Goal: Check status: Check status

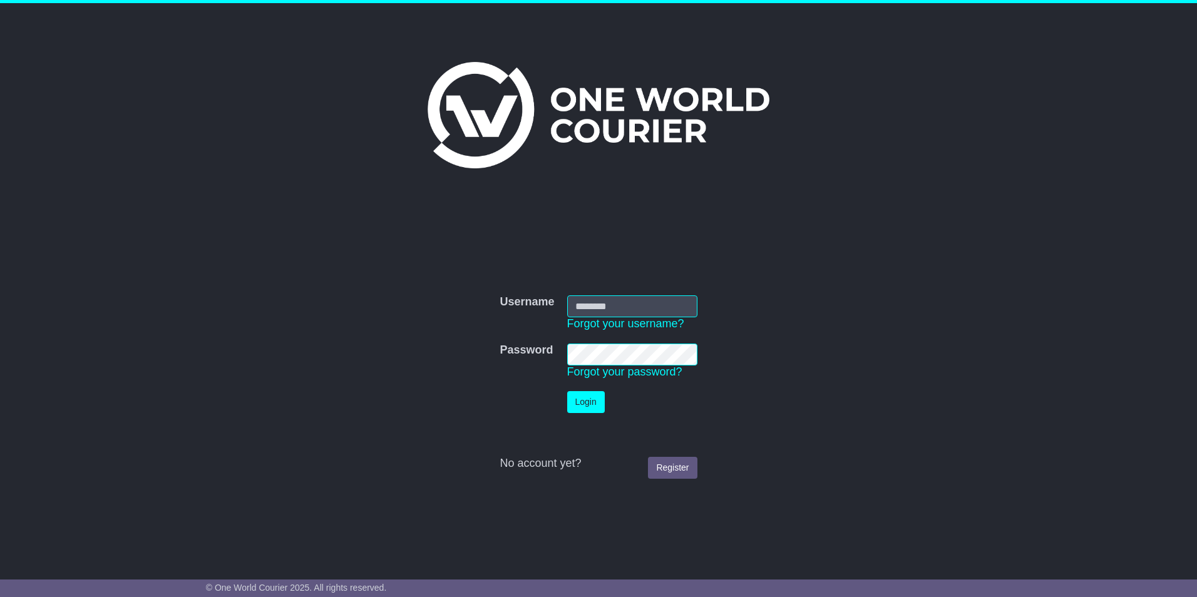
type input "**********"
click at [580, 399] on button "Login" at bounding box center [586, 402] width 38 height 22
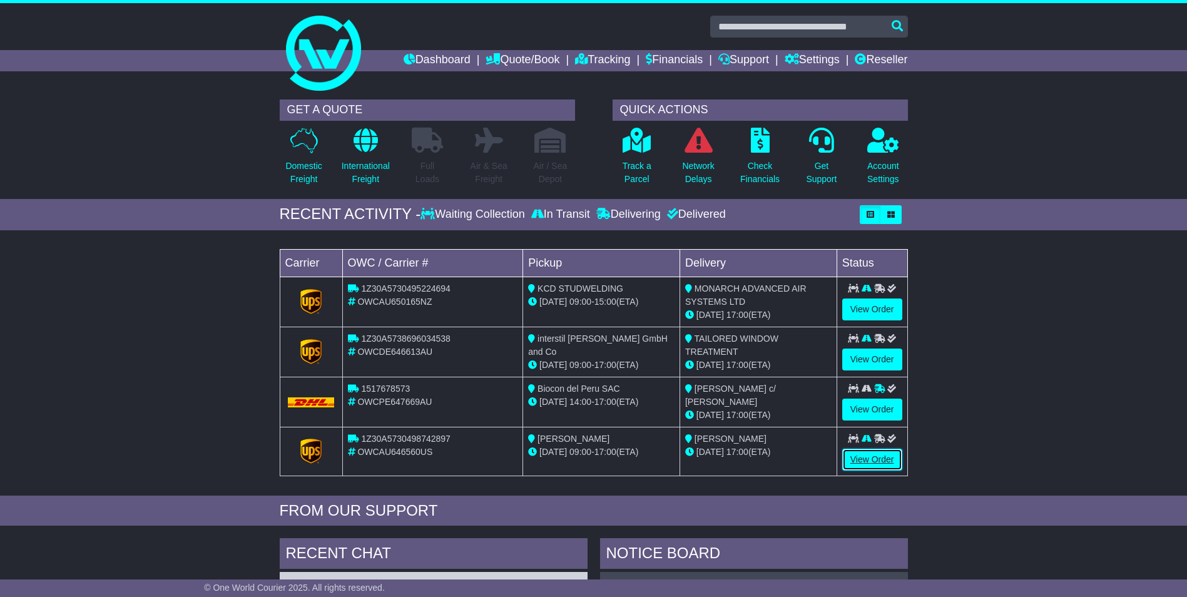
click at [882, 455] on link "View Order" at bounding box center [872, 460] width 60 height 22
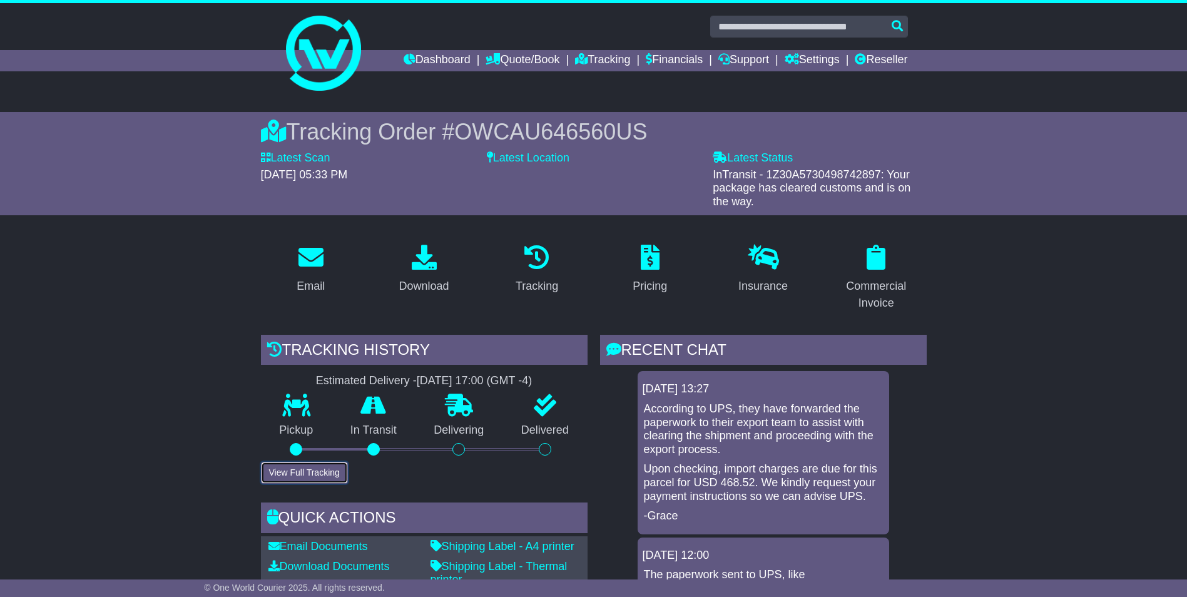
click at [311, 473] on button "View Full Tracking" at bounding box center [304, 473] width 87 height 22
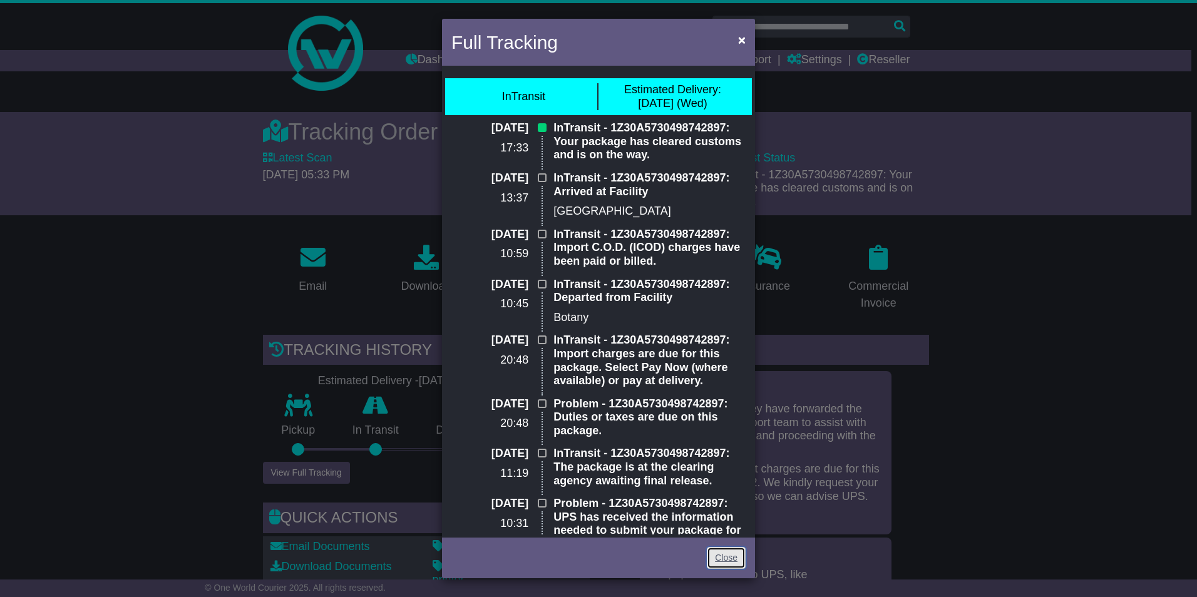
click at [725, 558] on link "Close" at bounding box center [726, 558] width 39 height 22
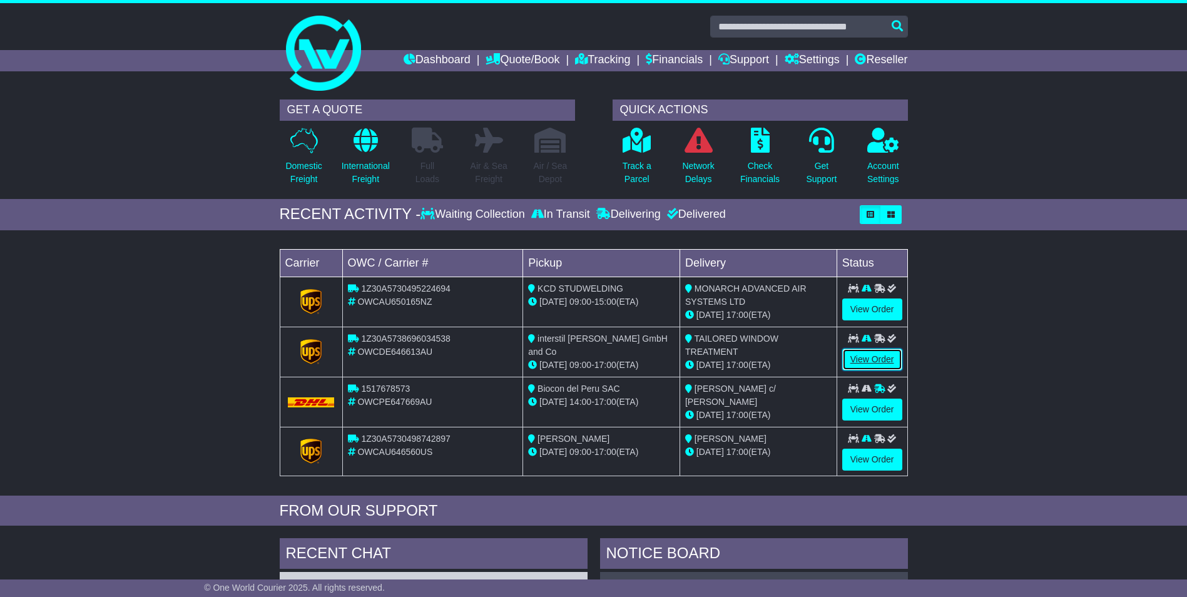
click at [872, 359] on link "View Order" at bounding box center [872, 360] width 60 height 22
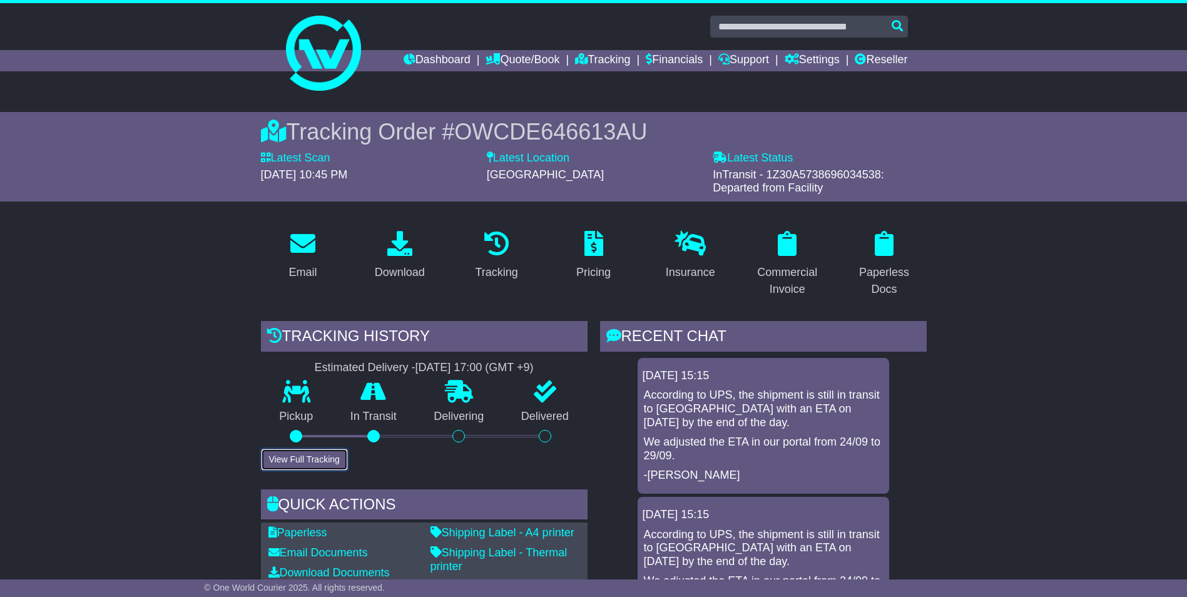
click at [313, 456] on button "View Full Tracking" at bounding box center [304, 460] width 87 height 22
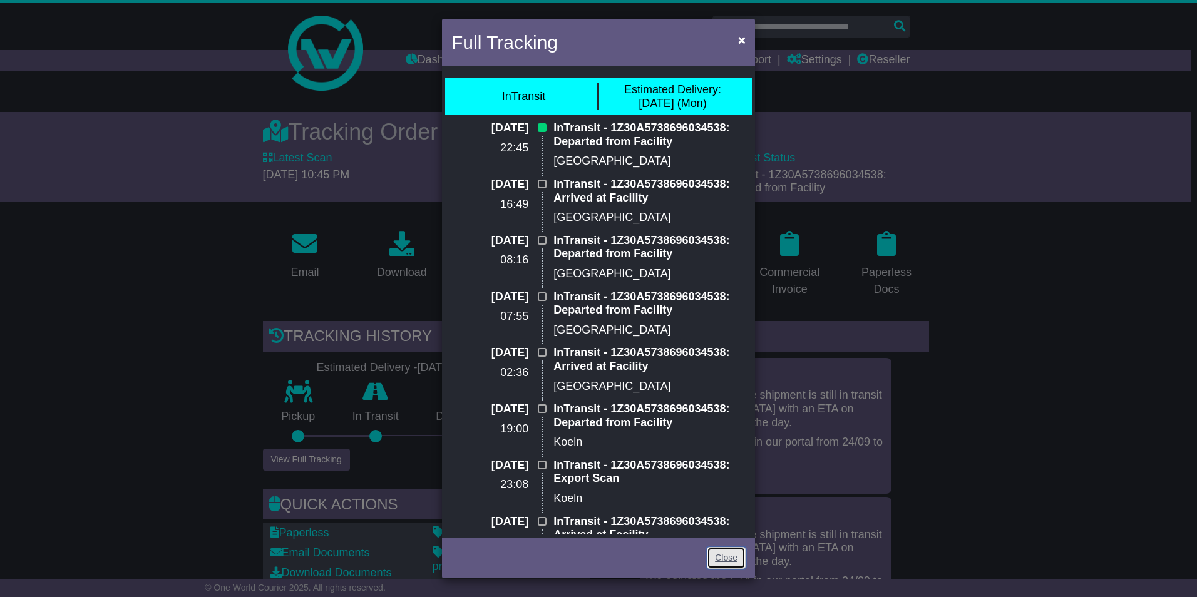
click at [727, 556] on link "Close" at bounding box center [726, 558] width 39 height 22
